Goal: Information Seeking & Learning: Learn about a topic

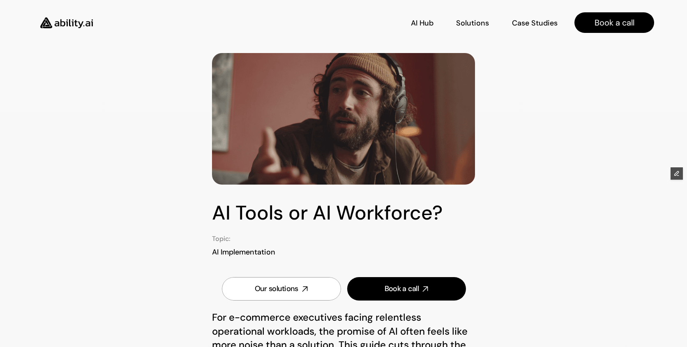
click at [64, 22] on img at bounding box center [66, 23] width 67 height 26
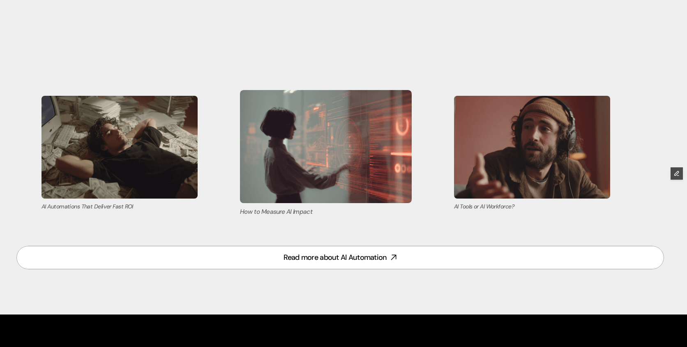
scroll to position [3435, 0]
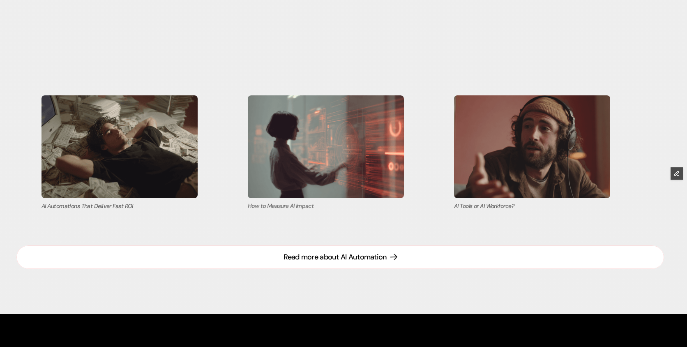
click at [378, 257] on div "Read more about AI Automation" at bounding box center [334, 257] width 103 height 10
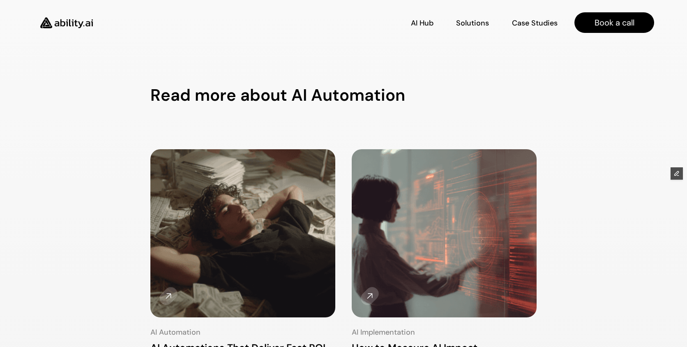
click at [71, 26] on img at bounding box center [66, 23] width 67 height 26
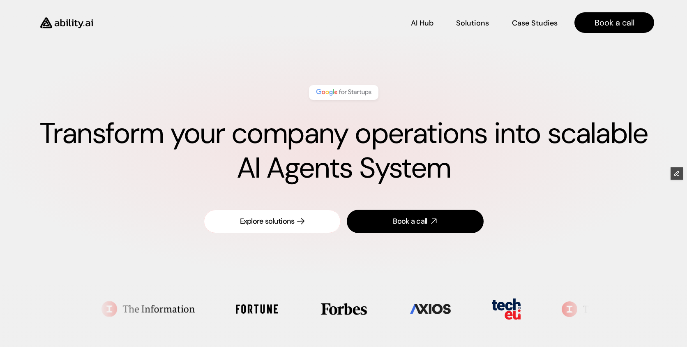
click at [257, 220] on div "Explore solutions" at bounding box center [267, 221] width 55 height 10
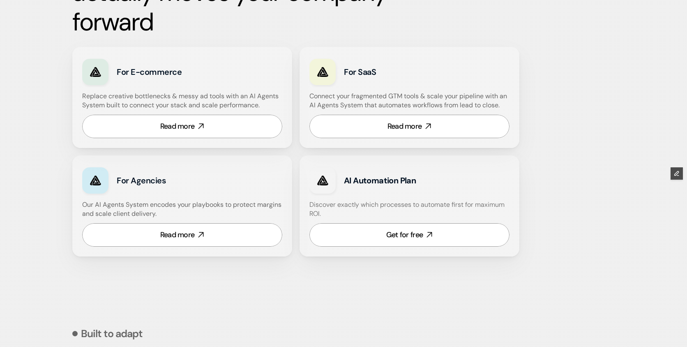
scroll to position [515, 0]
click at [384, 134] on link "Read more" at bounding box center [409, 125] width 200 height 23
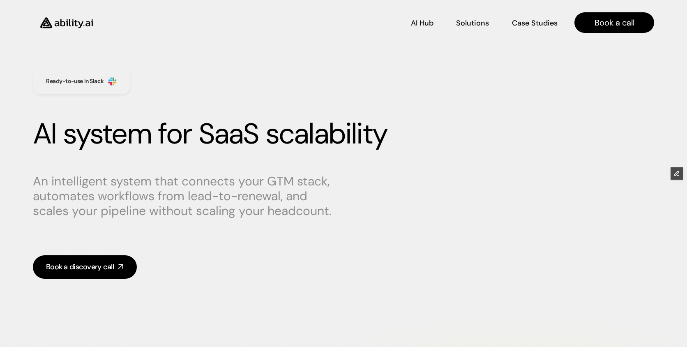
click at [86, 23] on img at bounding box center [66, 23] width 67 height 26
